Goal: Transaction & Acquisition: Subscribe to service/newsletter

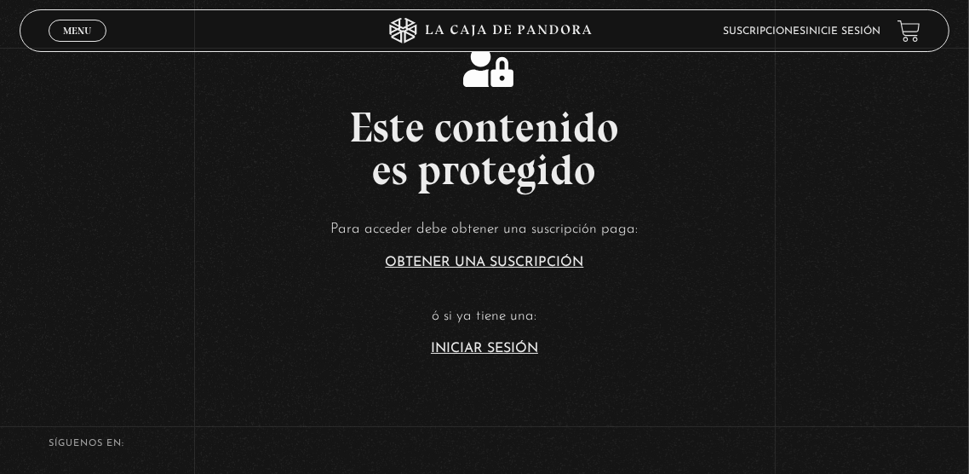
click at [501, 355] on link "Iniciar Sesión" at bounding box center [484, 349] width 107 height 14
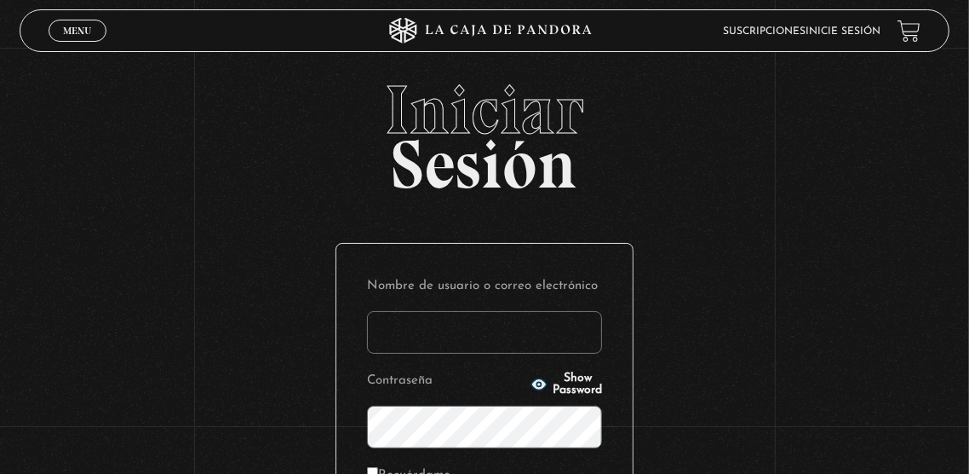
click at [502, 347] on input "Nombre de usuario o correo electrónico" at bounding box center [484, 332] width 235 height 43
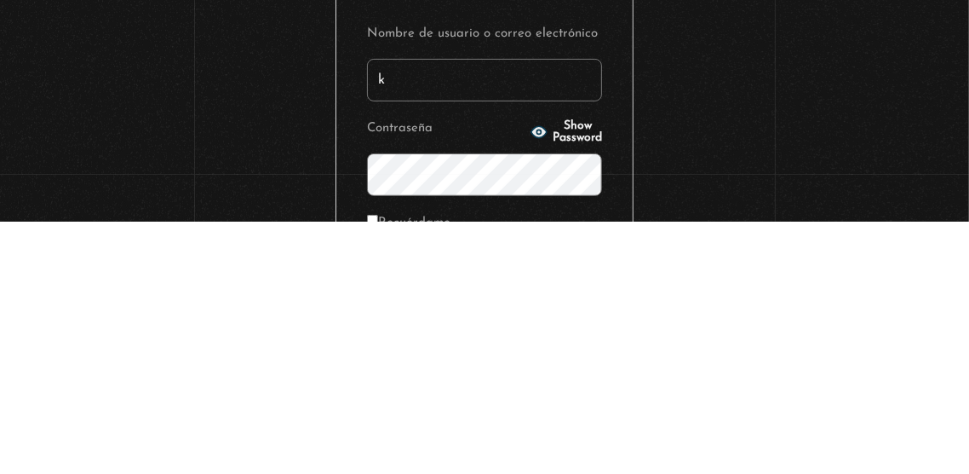
type input "[EMAIL_ADDRESS][DOMAIN_NAME]"
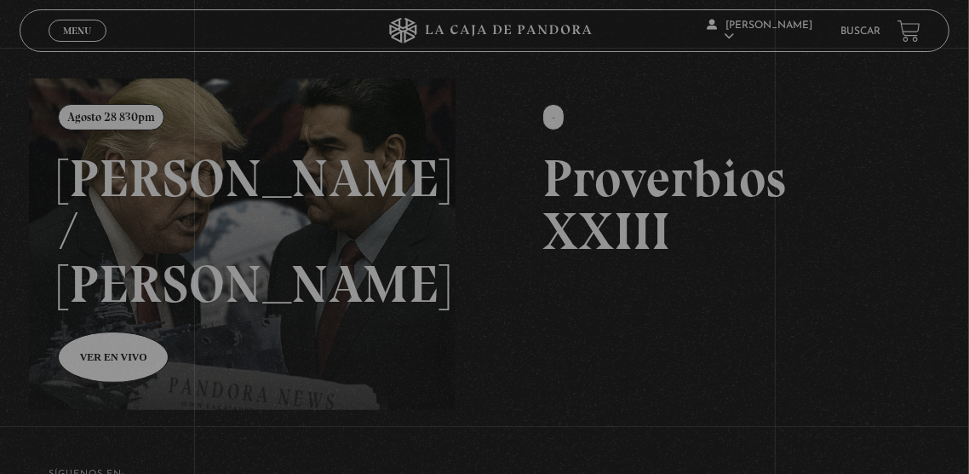
scroll to position [168, 0]
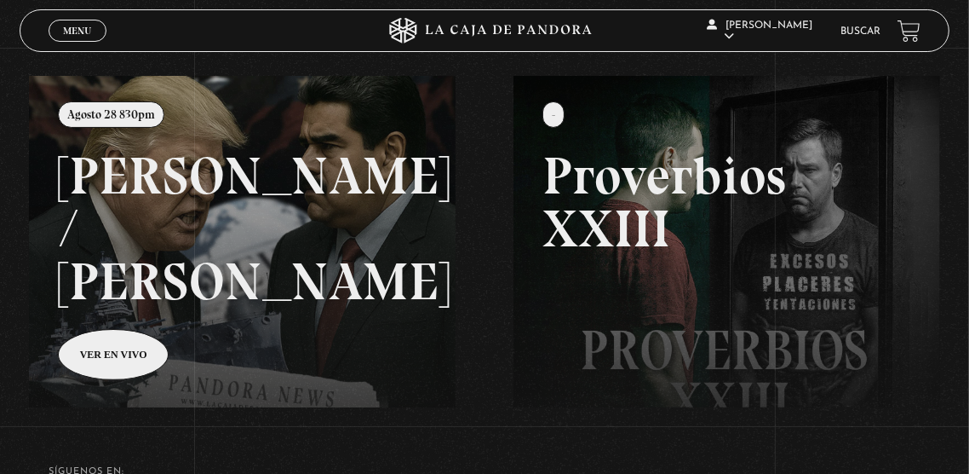
click at [359, 364] on link at bounding box center [513, 313] width 969 height 474
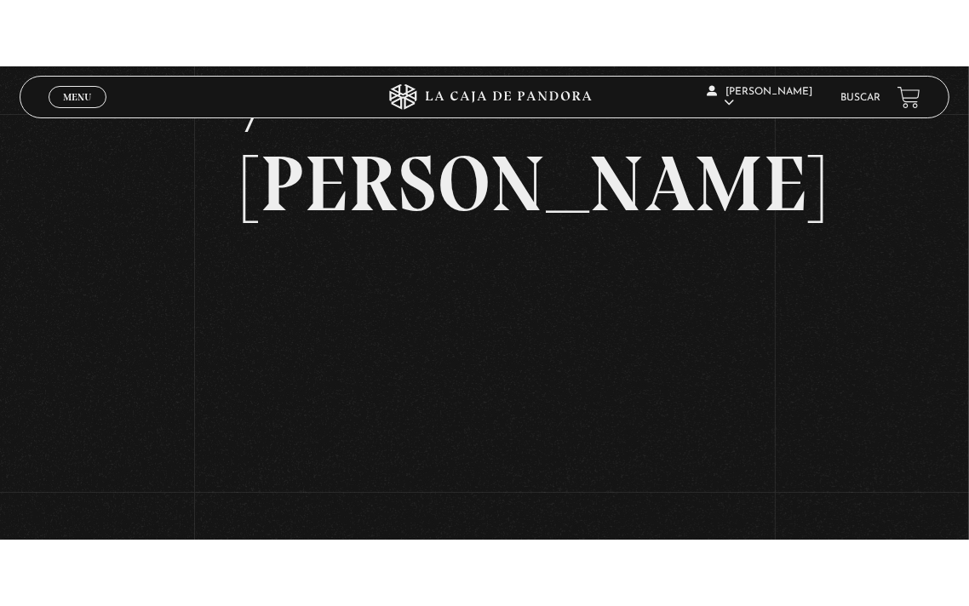
scroll to position [206, 0]
